Goal: Information Seeking & Learning: Find specific fact

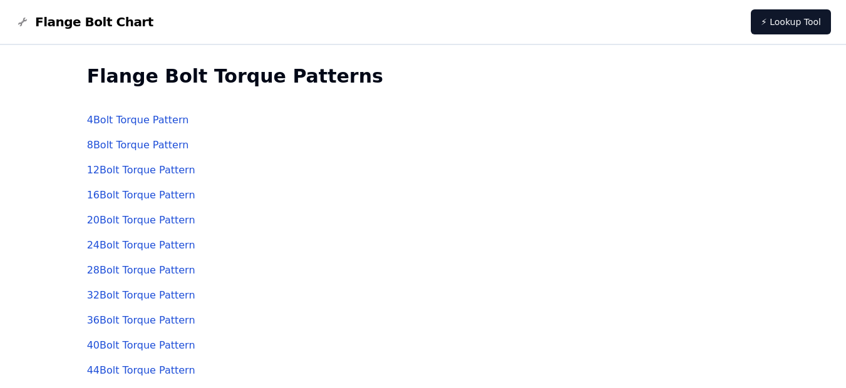
scroll to position [38, 0]
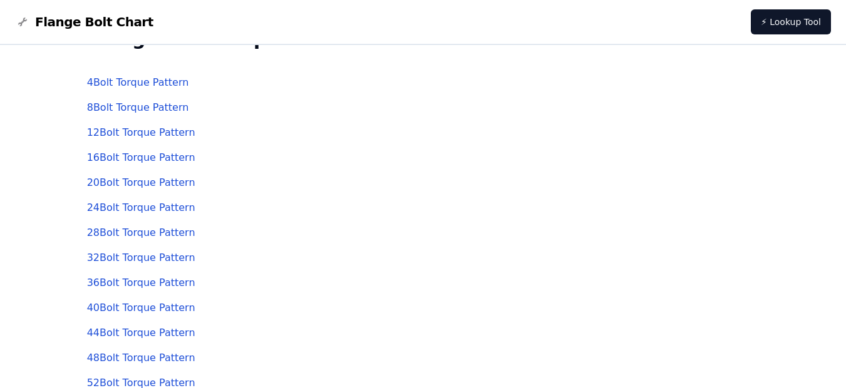
click at [113, 134] on link "12 Bolt Torque Pattern" at bounding box center [141, 133] width 108 height 12
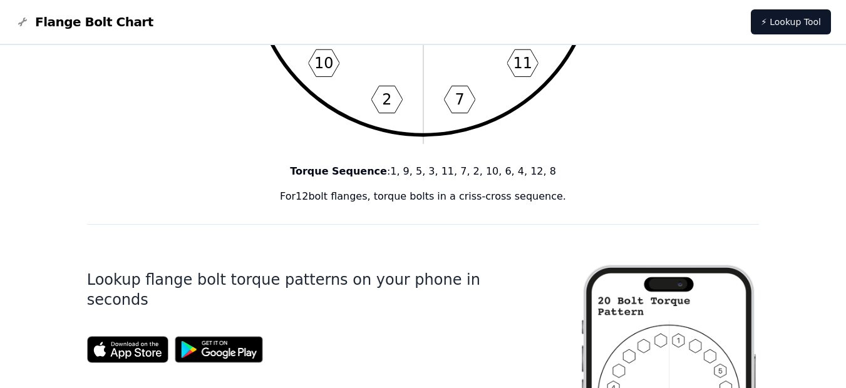
scroll to position [328, 0]
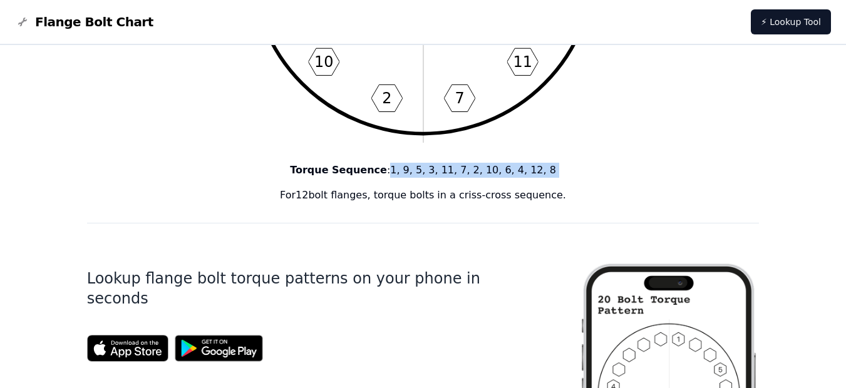
drag, startPoint x: 399, startPoint y: 172, endPoint x: 556, endPoint y: 184, distance: 157.0
click at [556, 184] on div "Torque Sequence : 1, 9, 5, 3, 11, 7, 2, 10, 6, 4, 12, 8 For 12 bolt flanges, to…" at bounding box center [423, 183] width 673 height 40
copy p "1, 9, 5, 3, 11, 7, 2, 10, 6, 4, 12, 8"
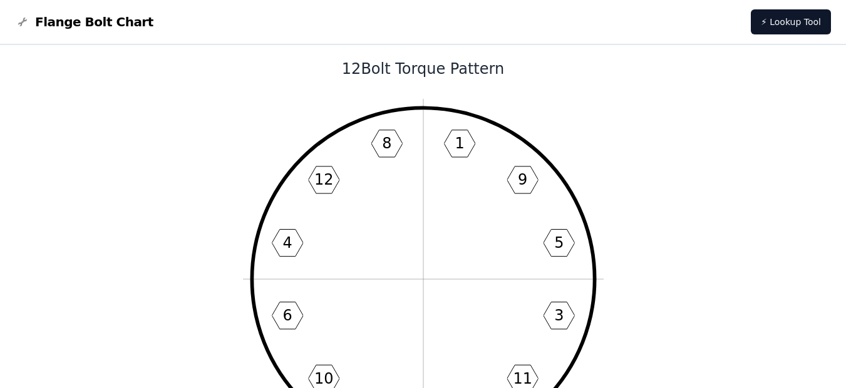
scroll to position [0, 0]
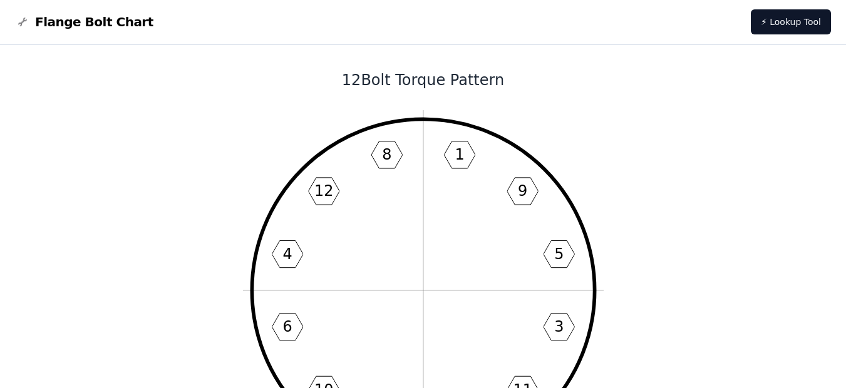
scroll to position [38, 0]
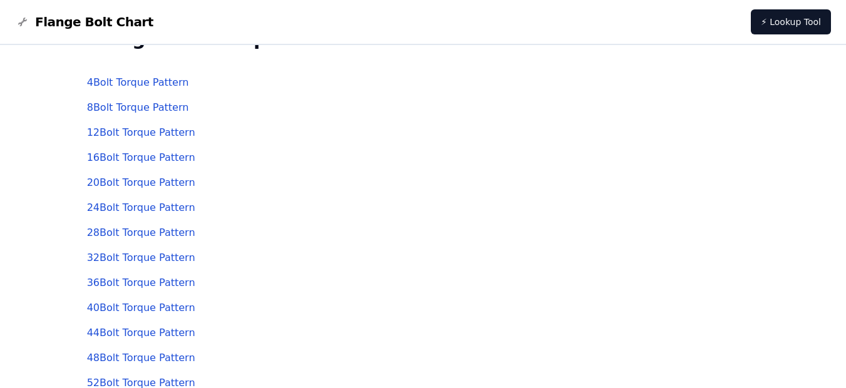
click at [143, 158] on link "16 Bolt Torque Pattern" at bounding box center [141, 158] width 108 height 12
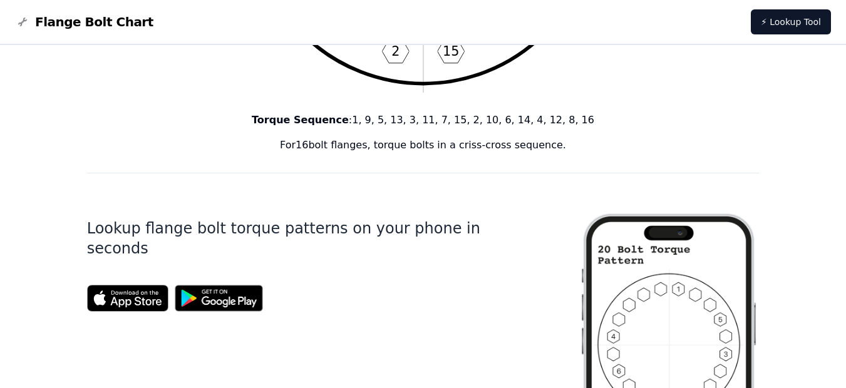
scroll to position [338, 0]
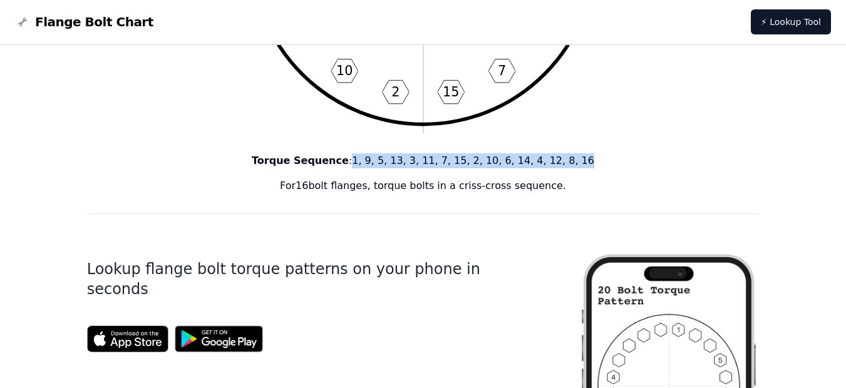
drag, startPoint x: 568, startPoint y: 160, endPoint x: 368, endPoint y: 163, distance: 199.8
click at [368, 163] on p "Torque Sequence : 1, 9, 5, 13, 3, 11, 7, 15, 2, 10, 6, 14, 4, 12, 8, 16" at bounding box center [423, 160] width 673 height 15
copy p "1, 9, 5, 13, 3, 11, 7, 15, 2, 10, 6, 14, 4, 12, 8, 16"
